Goal: Contribute content

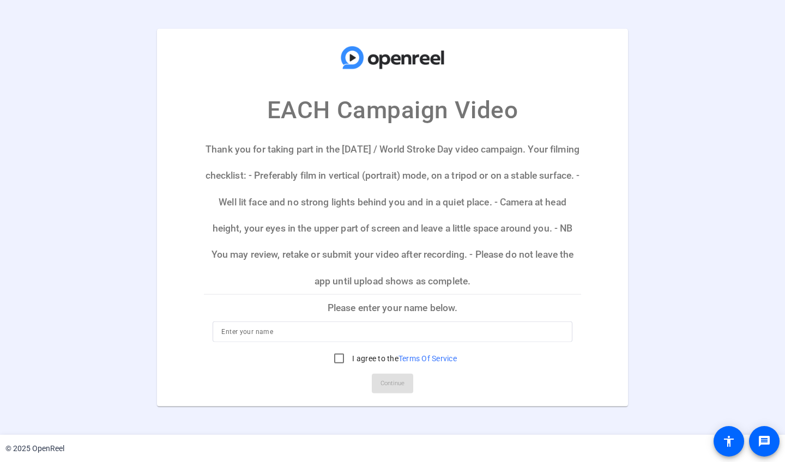
click at [308, 332] on input at bounding box center [392, 331] width 342 height 13
type input "[PERSON_NAME]"
click at [294, 372] on mat-card-actions "Continue" at bounding box center [391, 383] width 385 height 28
click at [335, 357] on input "I agree to the Terms Of Service" at bounding box center [339, 358] width 22 height 22
checkbox input "true"
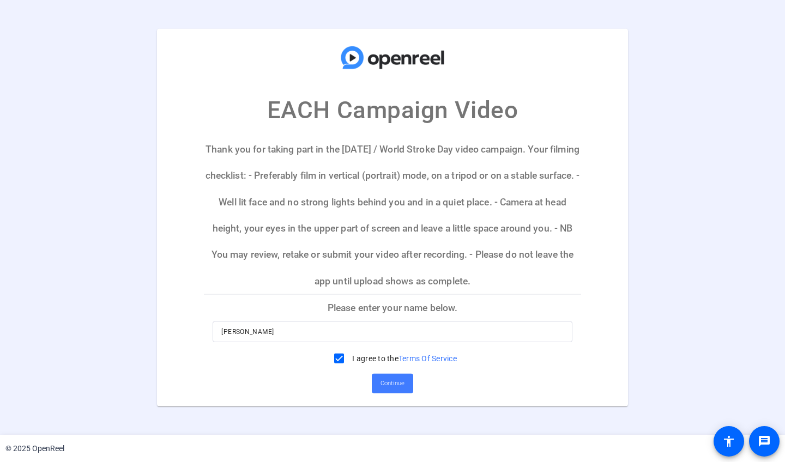
click at [398, 385] on span "Continue" at bounding box center [392, 383] width 24 height 16
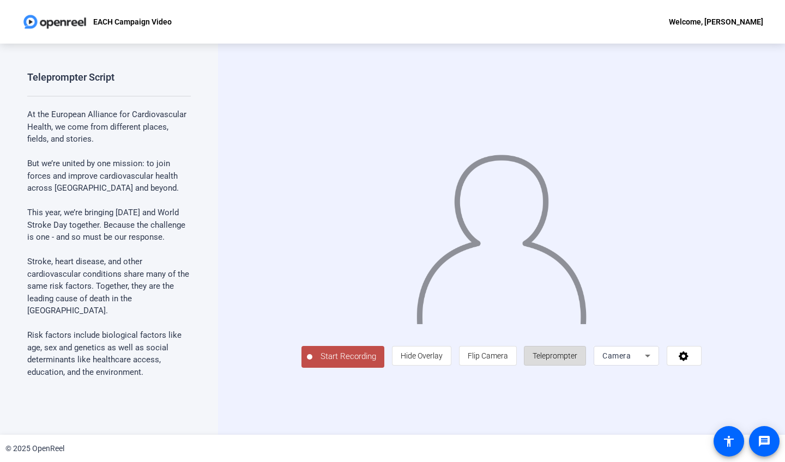
click at [577, 360] on span "Teleprompter" at bounding box center [555, 356] width 45 height 9
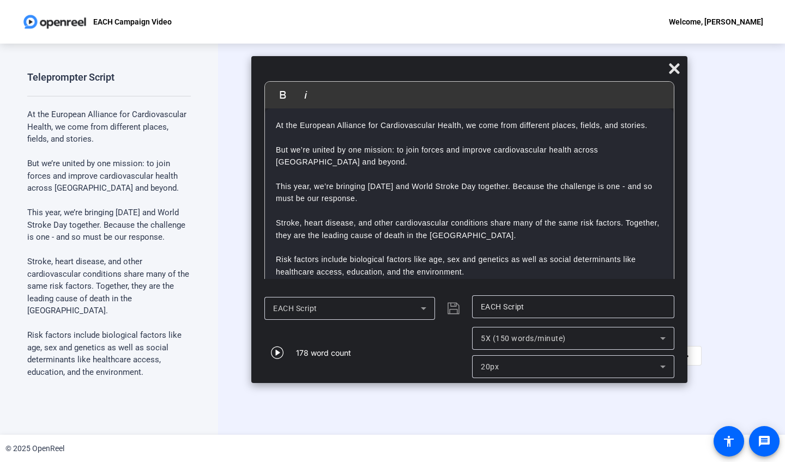
drag, startPoint x: 404, startPoint y: 14, endPoint x: 481, endPoint y: 70, distance: 95.2
click at [481, 70] on div at bounding box center [469, 71] width 436 height 19
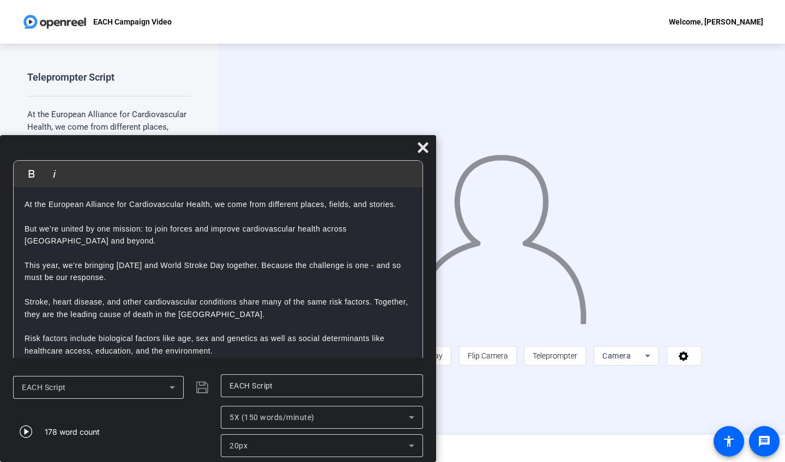
drag, startPoint x: 603, startPoint y: 71, endPoint x: 308, endPoint y: 183, distance: 315.3
click at [308, 183] on div "Bold Italic At the European Alliance for Cardiovascular Health, we come from di…" at bounding box center [218, 298] width 436 height 327
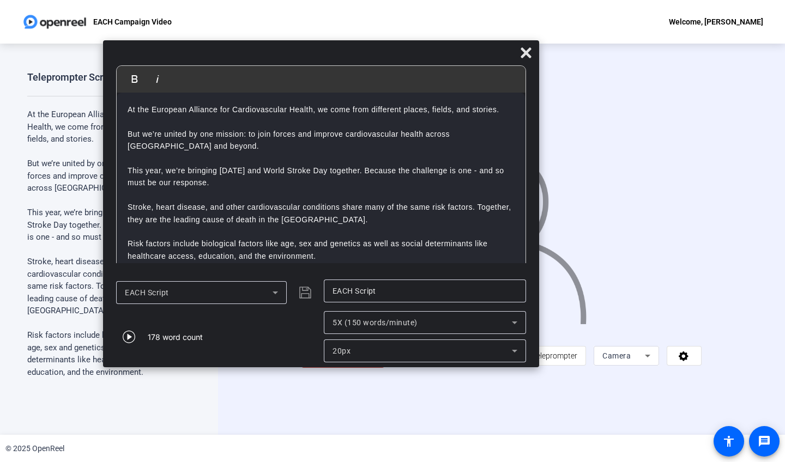
drag, startPoint x: 318, startPoint y: 149, endPoint x: 421, endPoint y: 55, distance: 140.0
click at [421, 55] on div at bounding box center [321, 55] width 436 height 19
click at [524, 53] on icon at bounding box center [526, 52] width 10 height 10
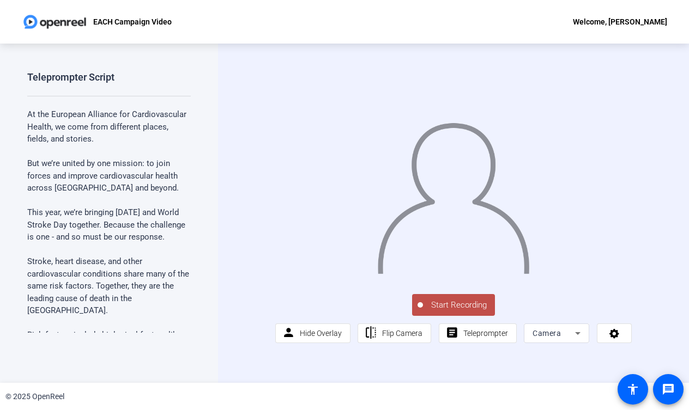
click at [463, 312] on span "Start Recording" at bounding box center [459, 305] width 72 height 13
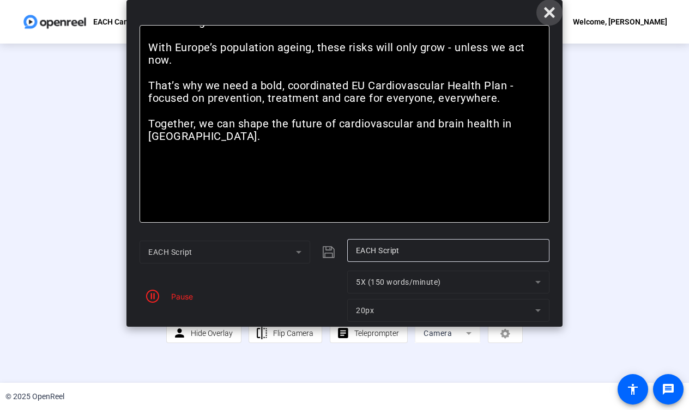
click at [555, 14] on icon at bounding box center [549, 12] width 13 height 13
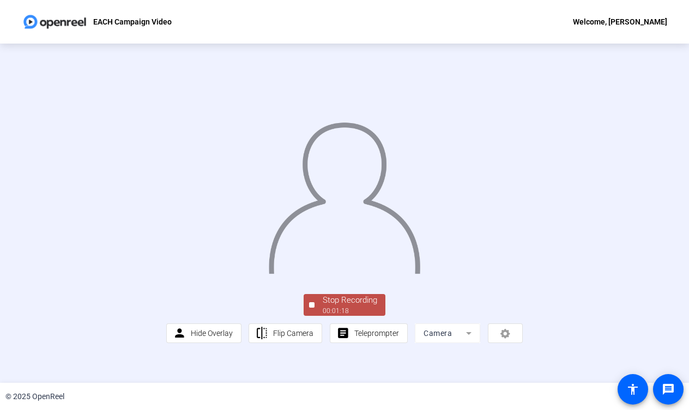
click at [347, 316] on div "00:01:18" at bounding box center [350, 311] width 55 height 10
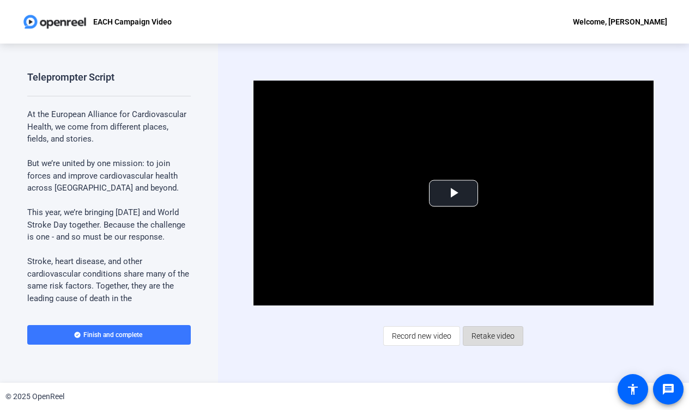
click at [493, 335] on span "Retake video" at bounding box center [492, 336] width 43 height 21
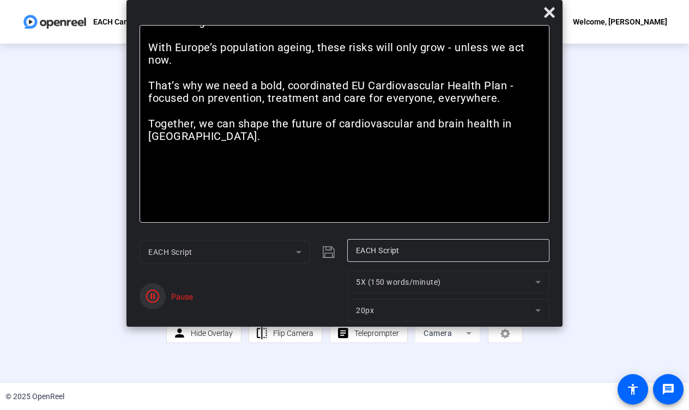
click at [153, 296] on icon "button" at bounding box center [152, 296] width 13 height 13
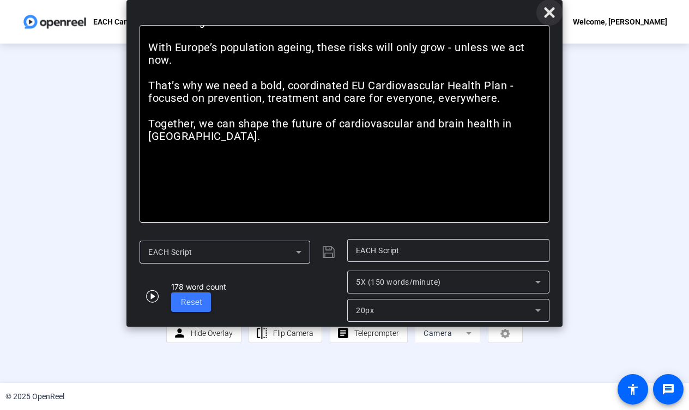
click at [549, 15] on icon at bounding box center [549, 12] width 10 height 10
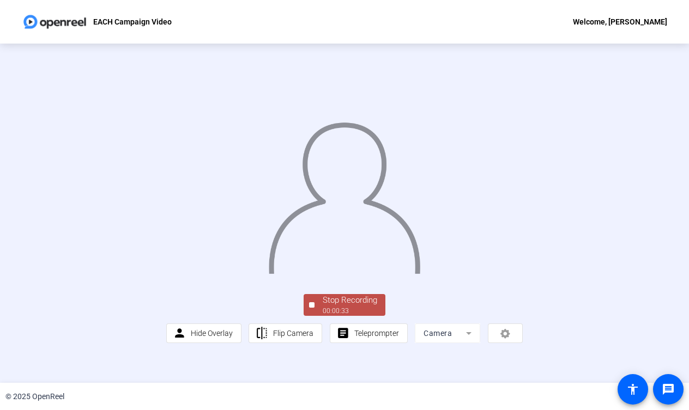
click at [350, 307] on div "Stop Recording" at bounding box center [350, 300] width 55 height 13
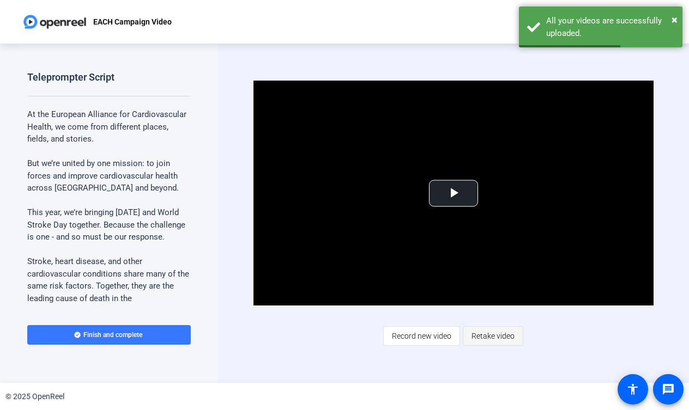
click at [484, 337] on span "Retake video" at bounding box center [492, 336] width 43 height 21
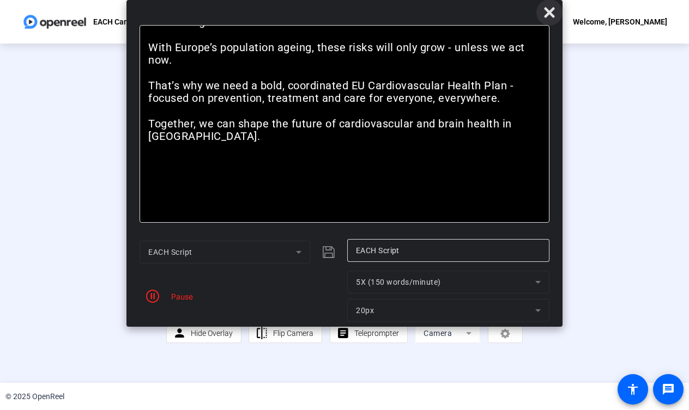
click at [550, 12] on icon at bounding box center [549, 12] width 10 height 10
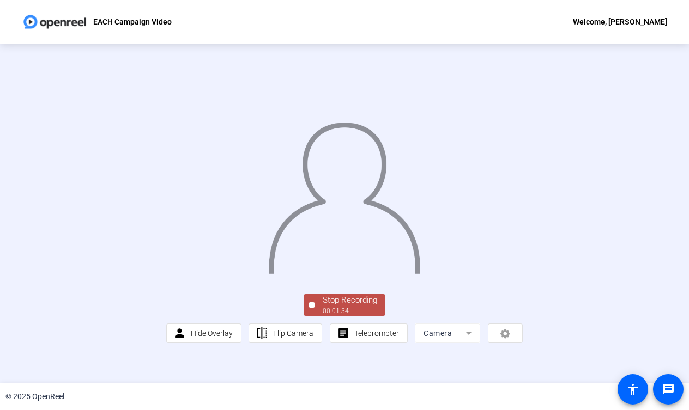
click at [359, 316] on div "00:01:34" at bounding box center [350, 311] width 55 height 10
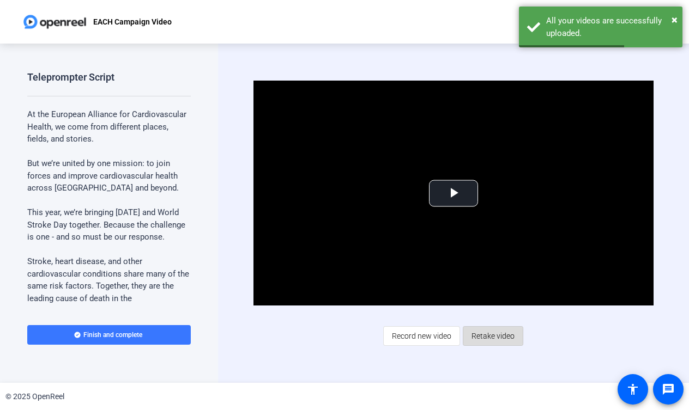
click at [489, 334] on span "Retake video" at bounding box center [492, 336] width 43 height 21
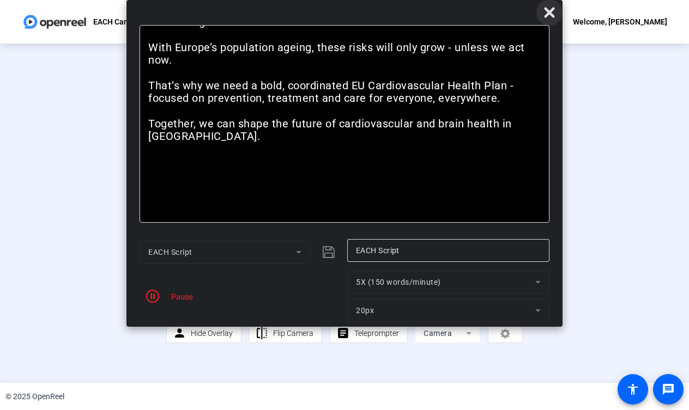
click at [545, 15] on icon at bounding box center [549, 12] width 13 height 13
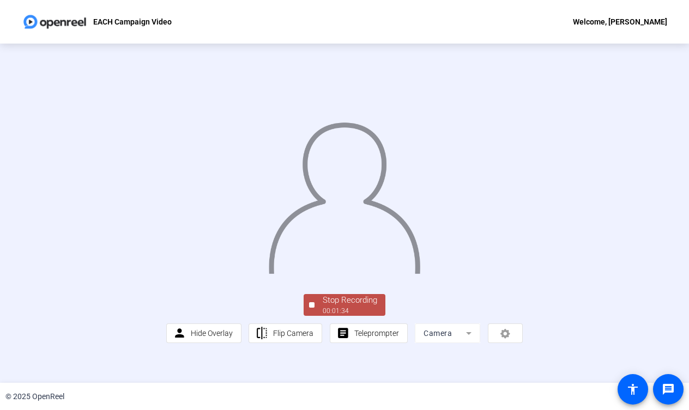
scroll to position [35, 0]
click at [374, 316] on div "00:01:35" at bounding box center [350, 311] width 55 height 10
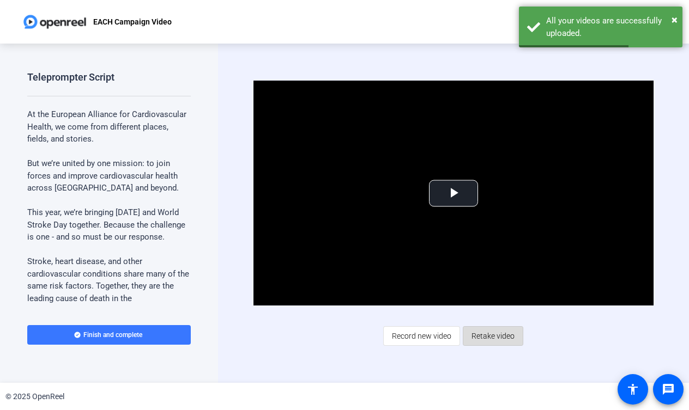
click at [492, 337] on span "Retake video" at bounding box center [492, 336] width 43 height 21
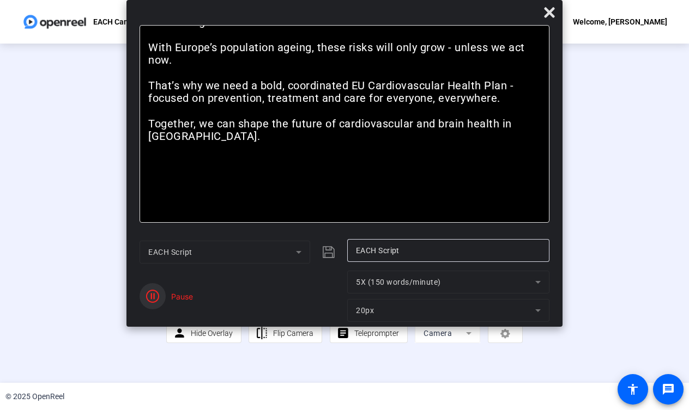
click at [153, 296] on icon "button" at bounding box center [152, 296] width 13 height 13
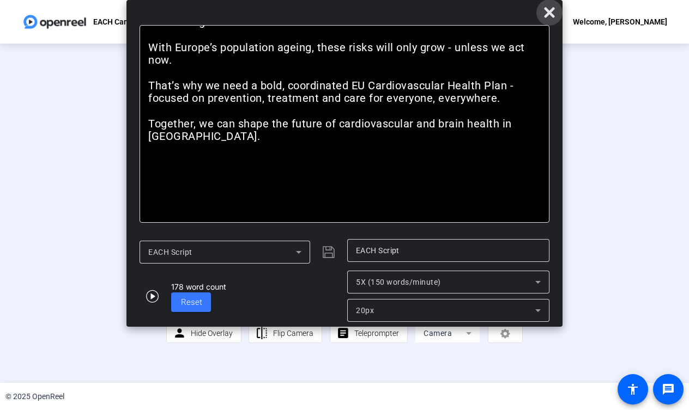
click at [554, 12] on icon at bounding box center [549, 12] width 13 height 13
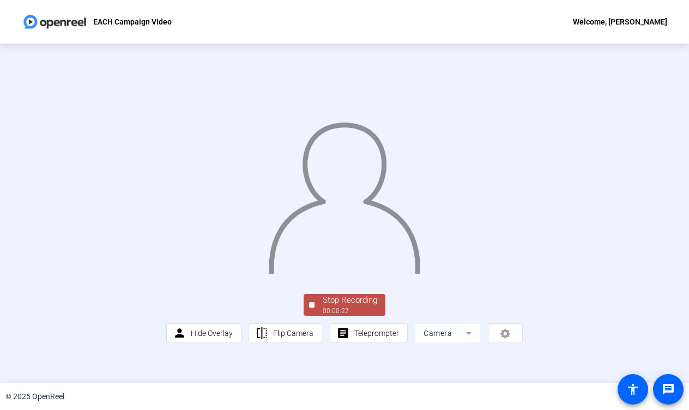
scroll to position [35, 0]
click at [343, 316] on div "00:00:28" at bounding box center [350, 311] width 55 height 10
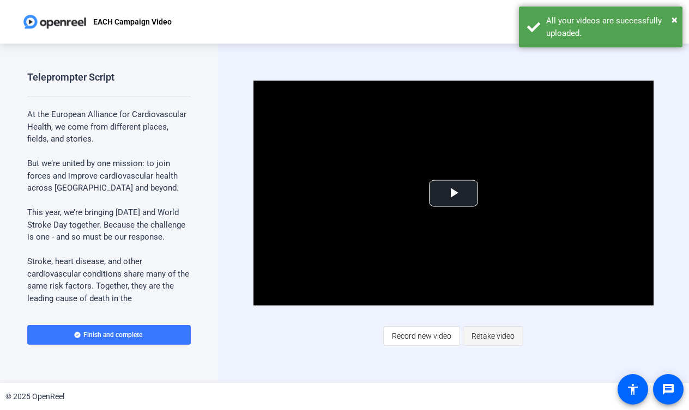
click at [483, 340] on span "Retake video" at bounding box center [492, 336] width 43 height 21
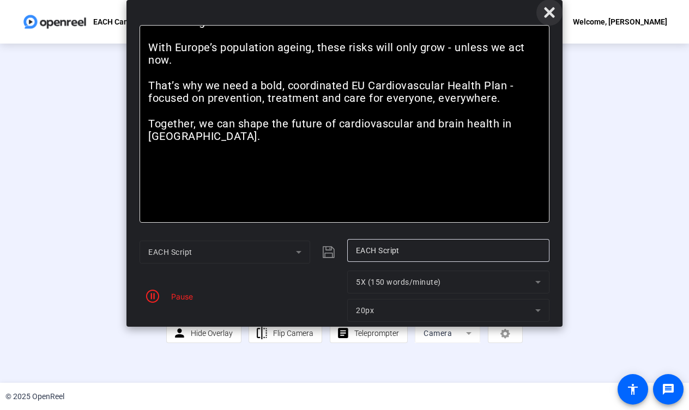
click at [551, 15] on icon at bounding box center [549, 12] width 10 height 10
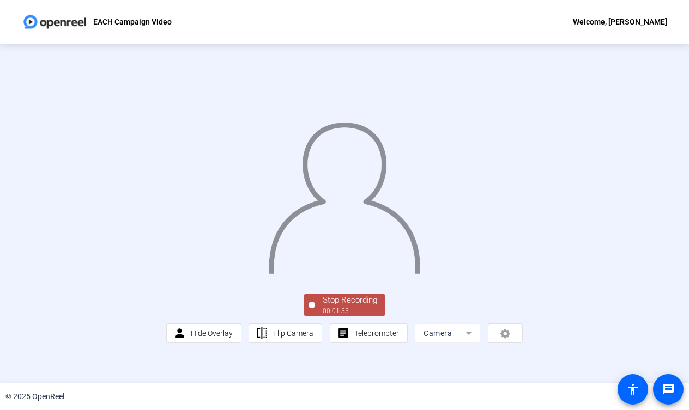
click at [350, 307] on div "Stop Recording" at bounding box center [350, 300] width 55 height 13
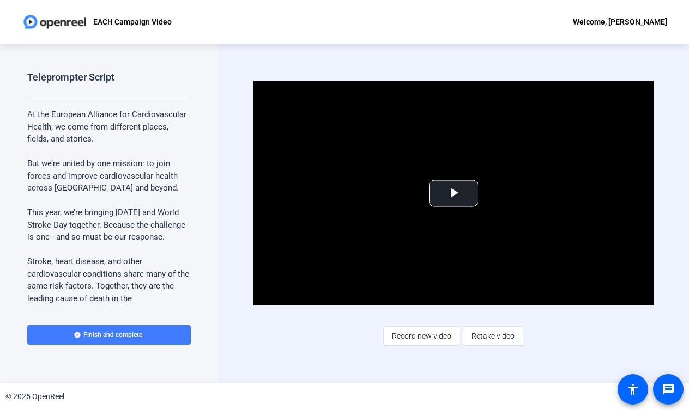
click at [102, 336] on span "Finish and complete" at bounding box center [112, 335] width 59 height 9
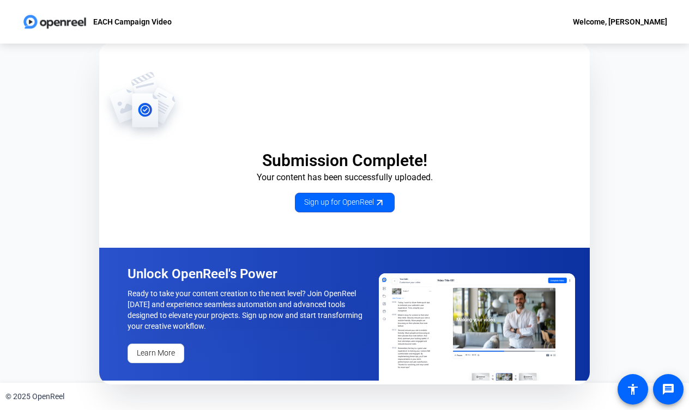
click at [517, 145] on div "Submission Complete! Your content has been successfully uploaded. Sign up for O…" at bounding box center [344, 142] width 491 height 142
